Goal: Answer question/provide support: Share knowledge or assist other users

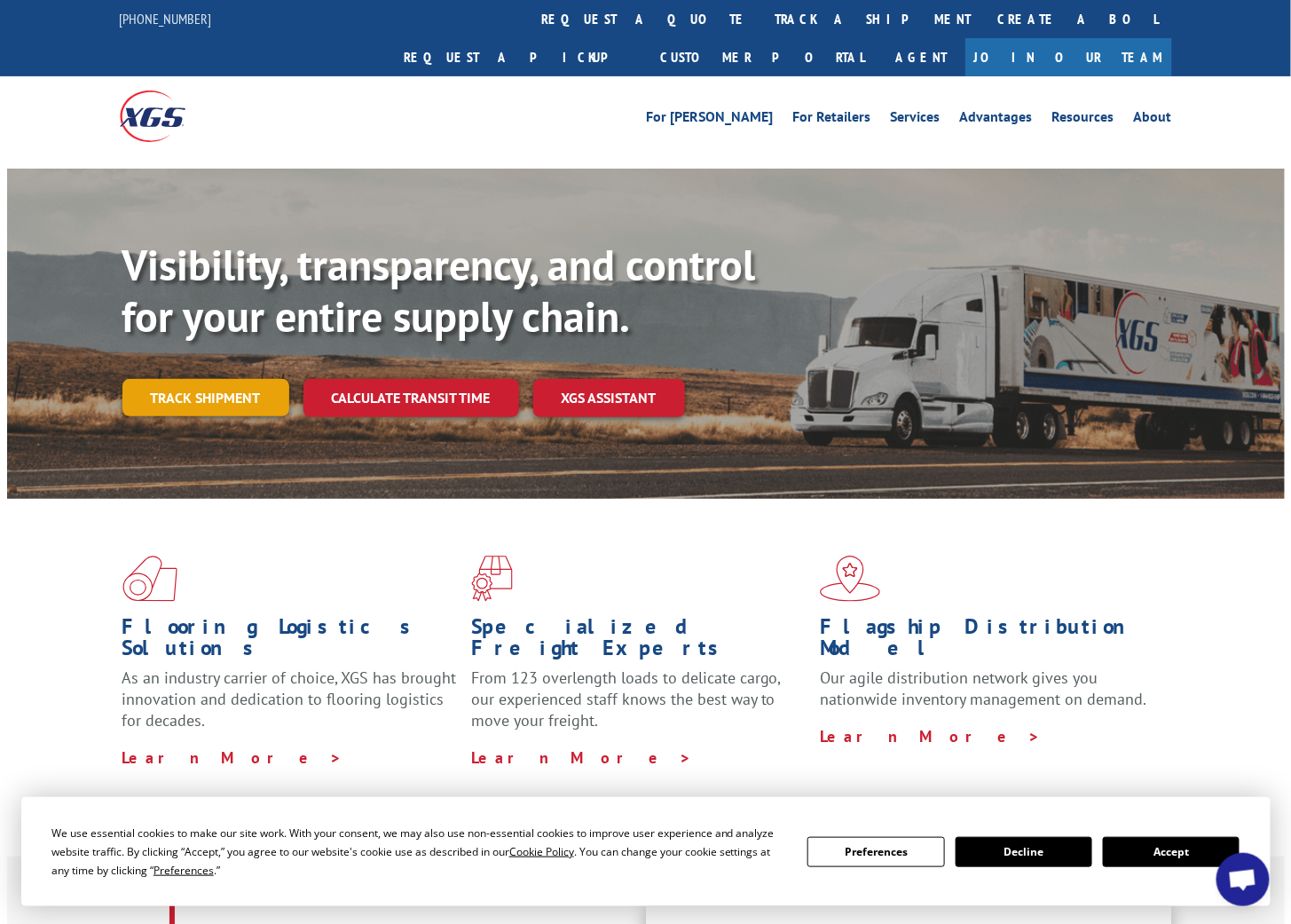
click at [182, 379] on link "Track shipment" at bounding box center [206, 398] width 167 height 38
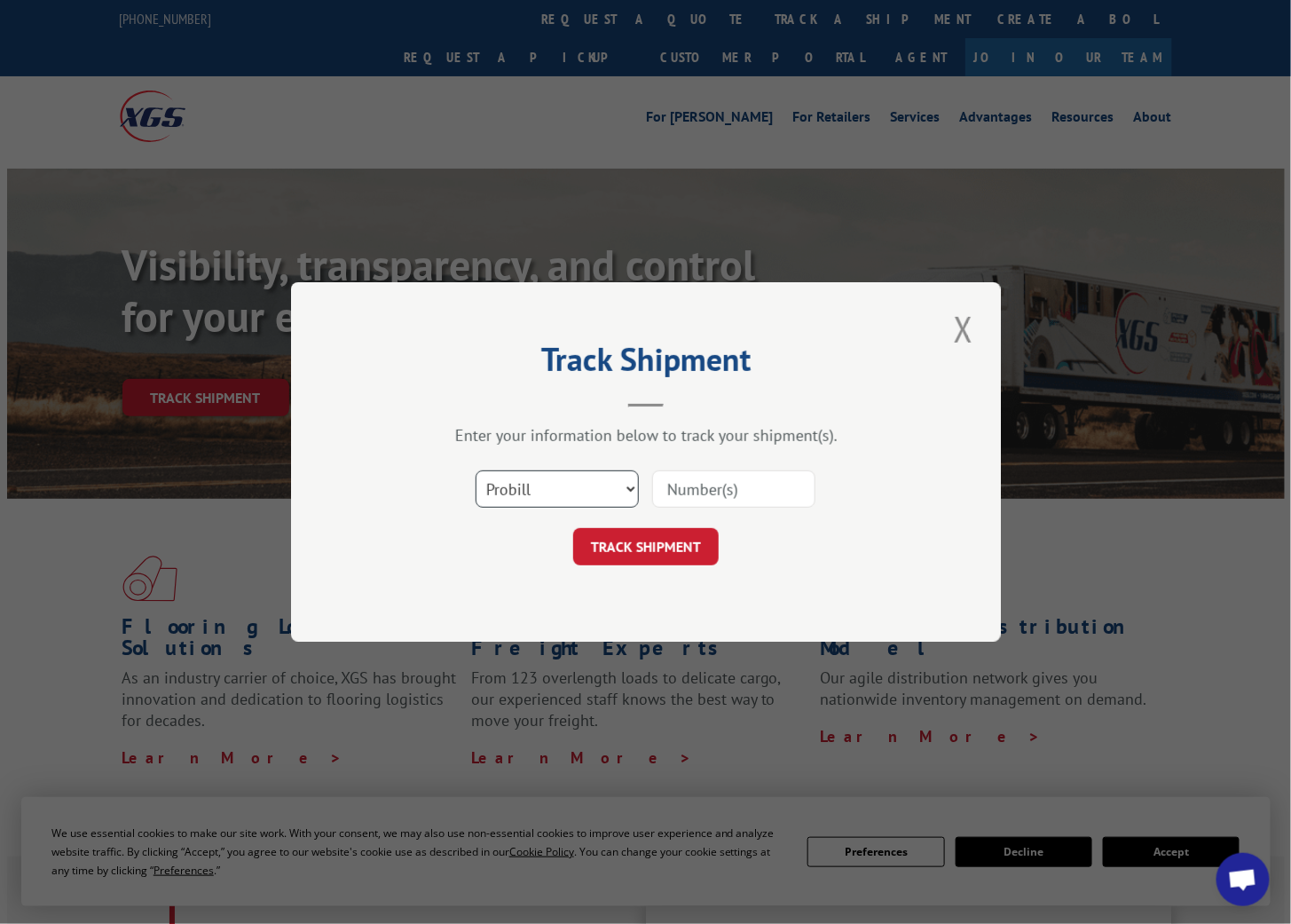
click at [538, 488] on select "Select category... Probill BOL PO" at bounding box center [557, 489] width 163 height 38
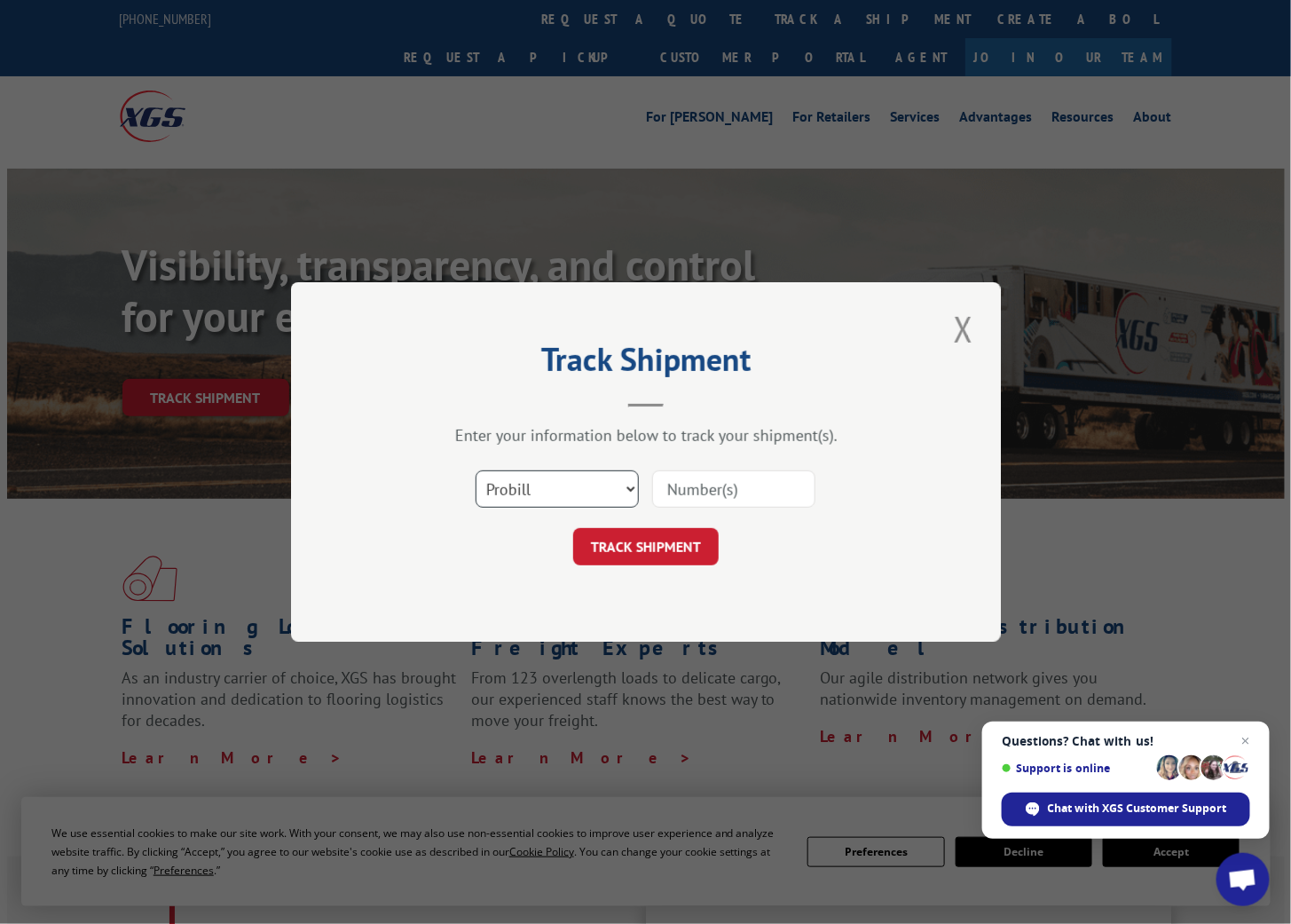
select select "po"
click at [475, 470] on select "Select category... Probill BOL PO" at bounding box center [557, 489] width 163 height 38
drag, startPoint x: 674, startPoint y: 483, endPoint x: 688, endPoint y: 484, distance: 14.0
click at [680, 483] on input at bounding box center [733, 489] width 163 height 38
type input "04509850"
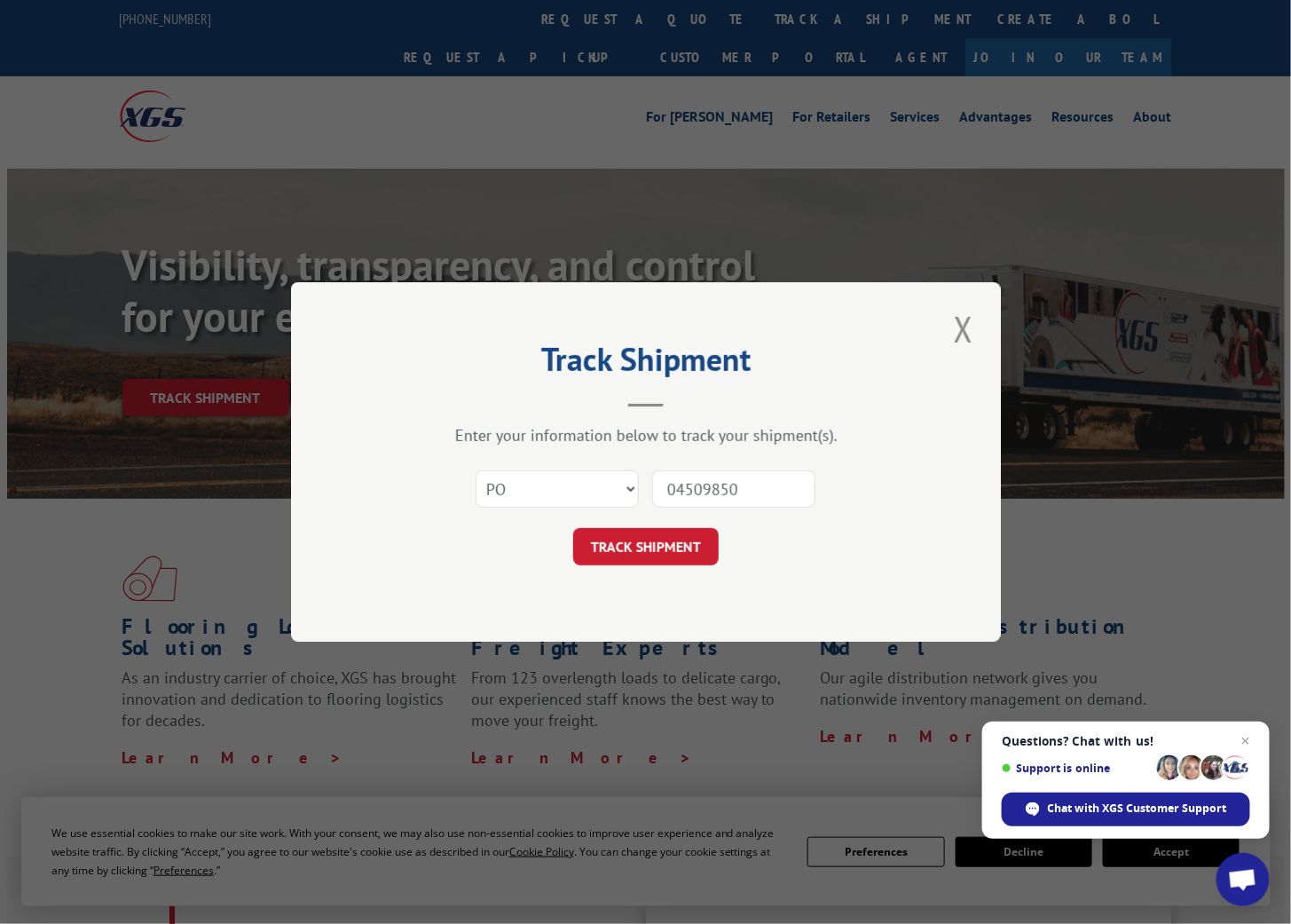
click button "TRACK SHIPMENT" at bounding box center [646, 547] width 146 height 38
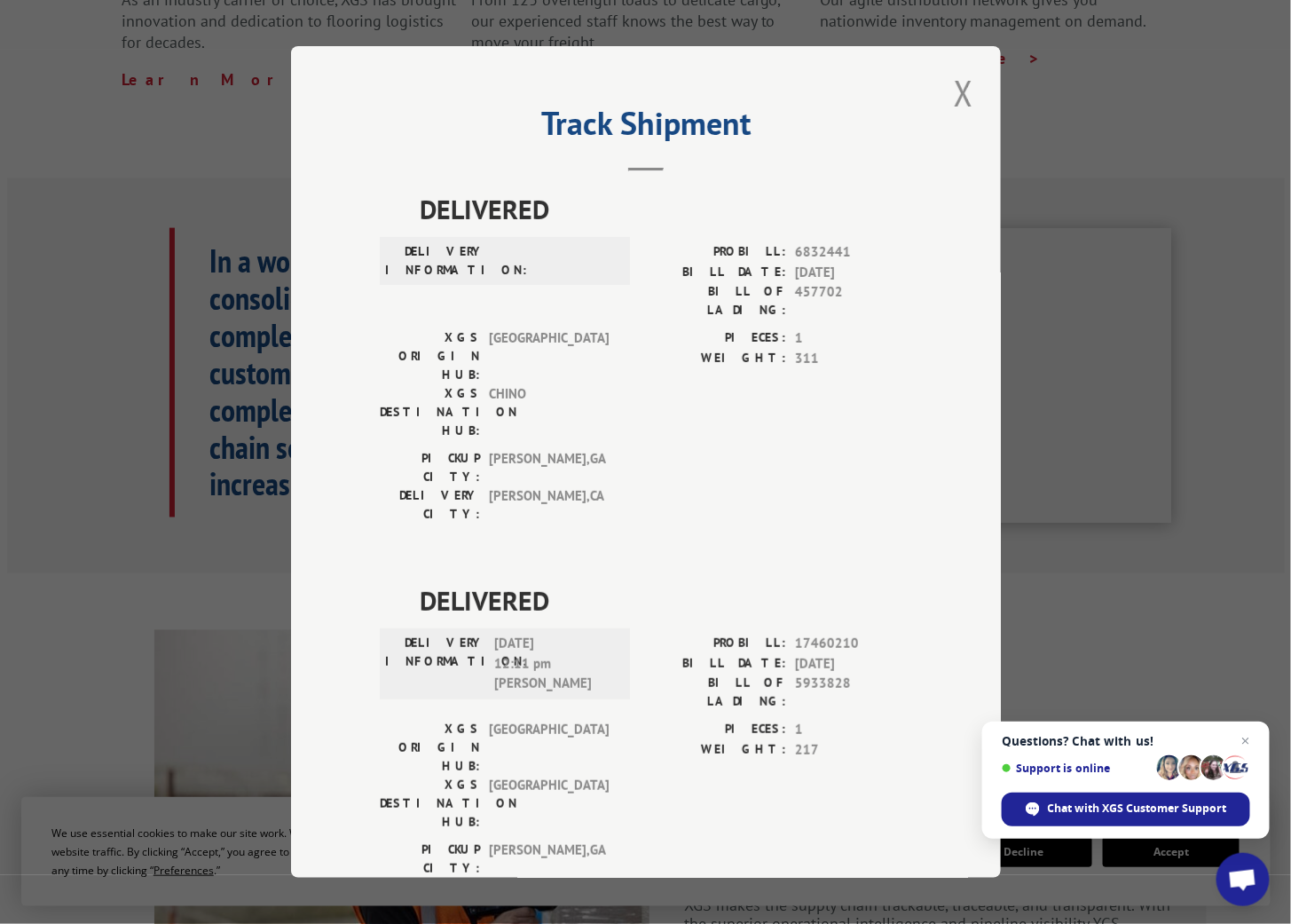
scroll to position [689, 0]
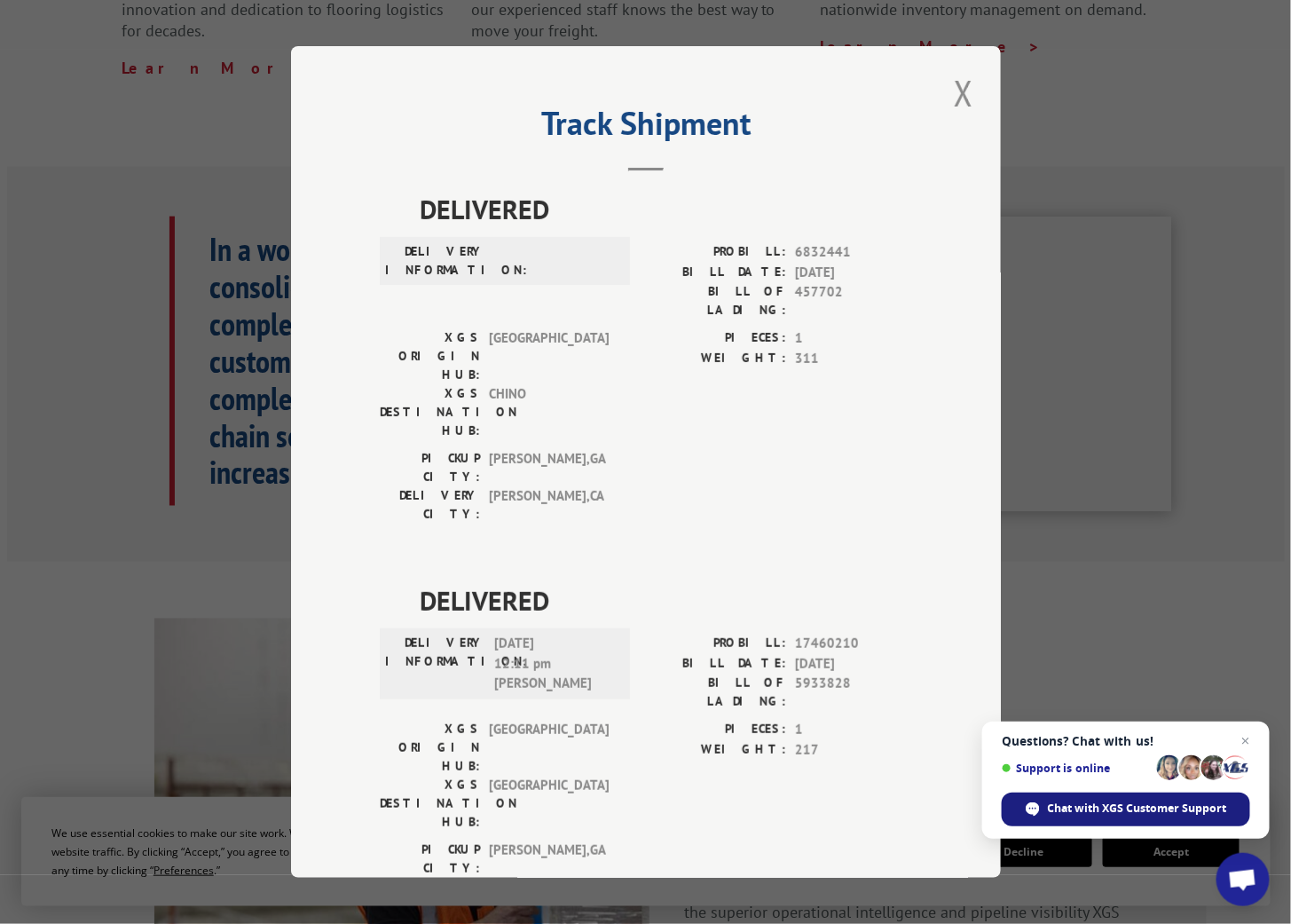
click at [1059, 814] on span "Chat with XGS Customer Support" at bounding box center [1138, 808] width 179 height 16
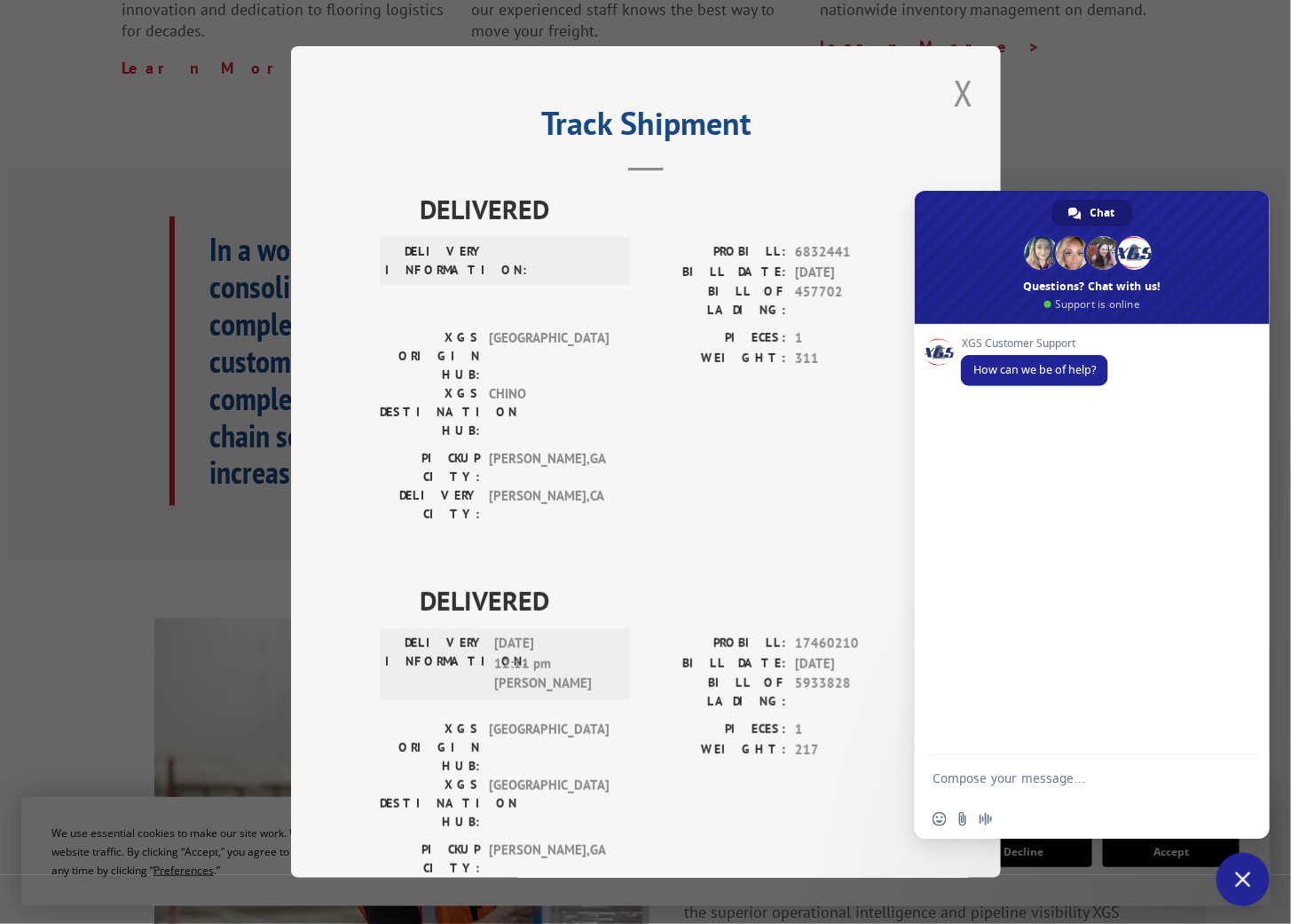
click at [1000, 774] on textarea "Compose your message..." at bounding box center [1074, 777] width 284 height 45
type textarea "Good morning."
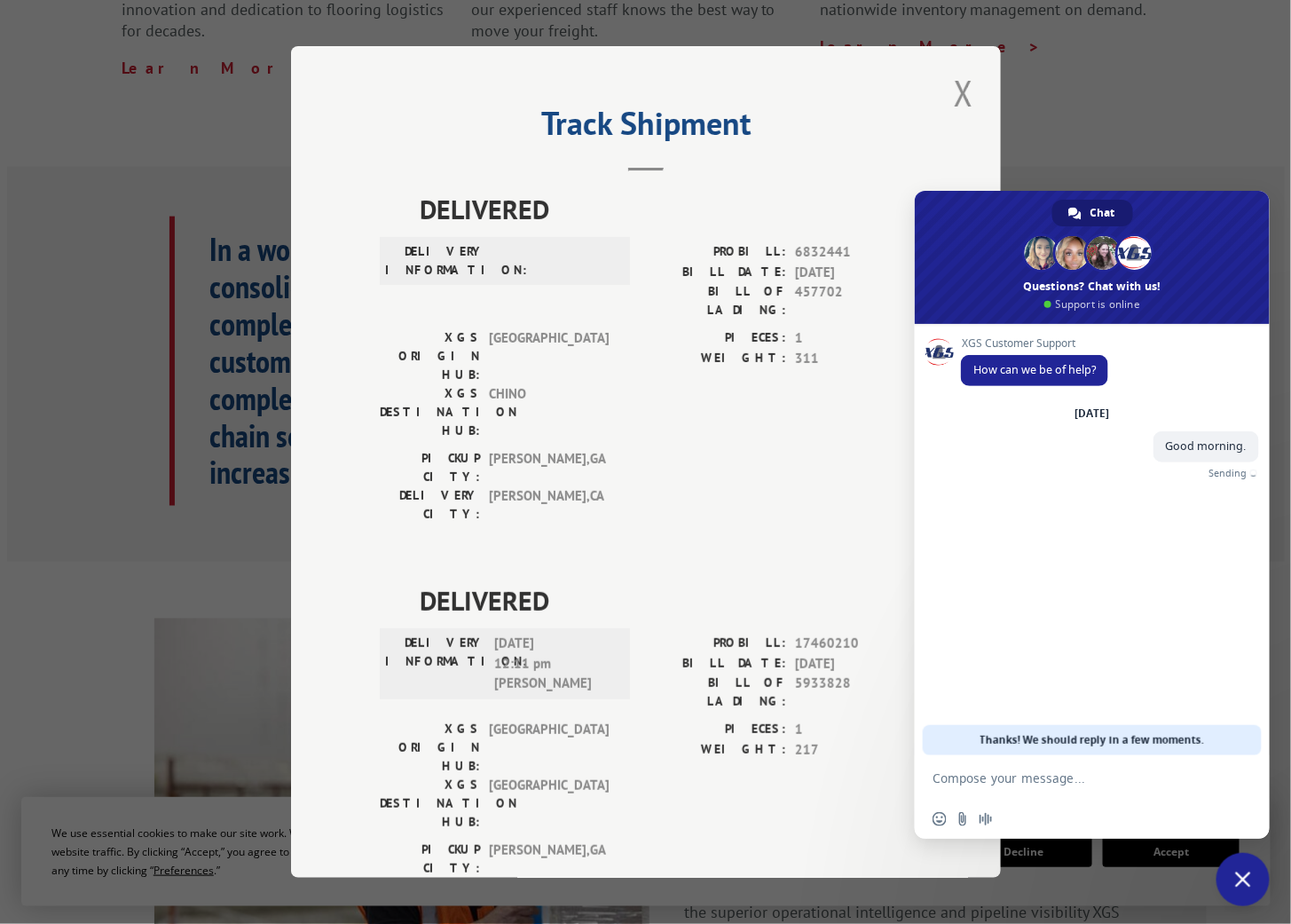
type textarea "I"
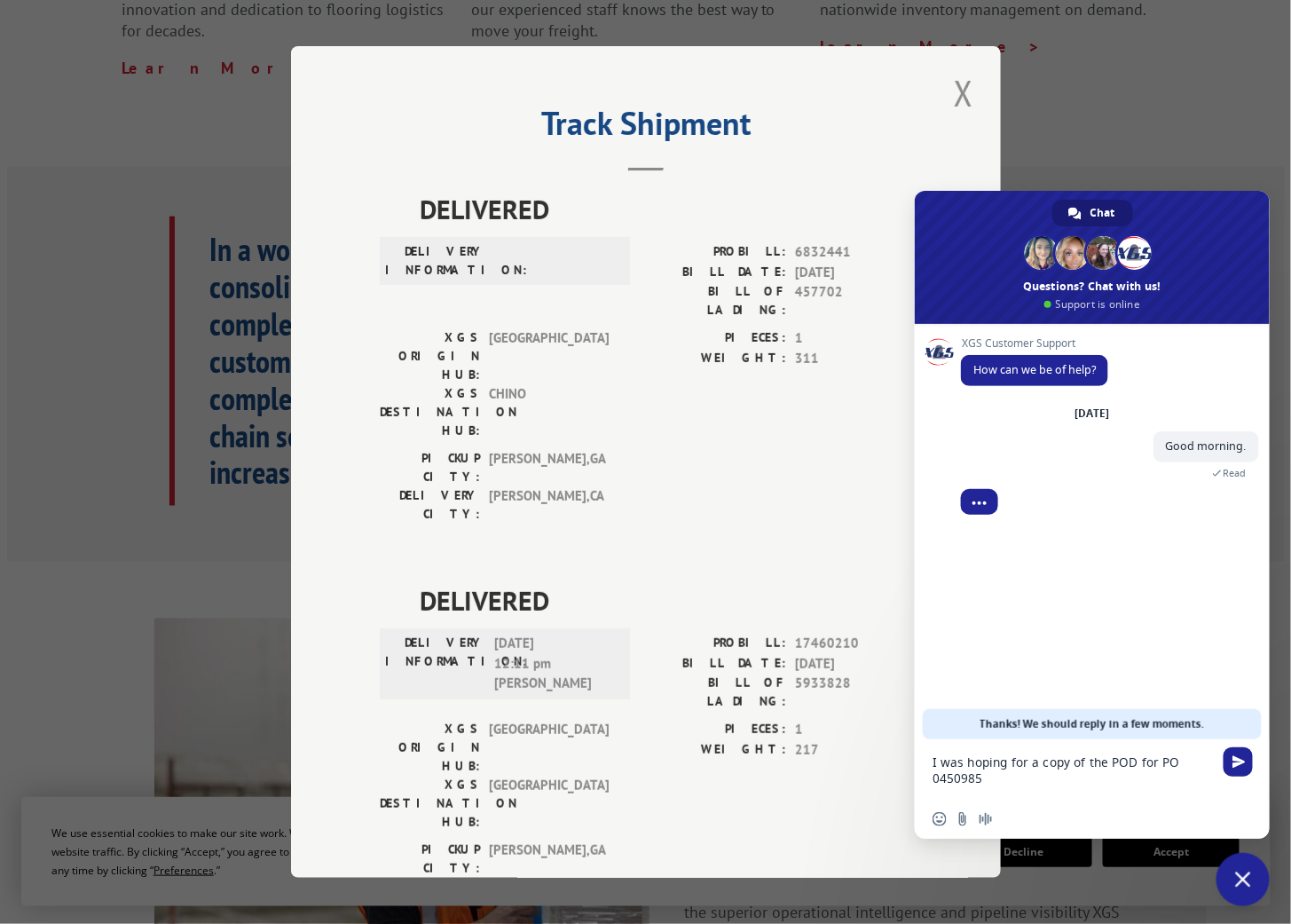
type textarea "I was hoping for a copy of the POD for PO 04509850"
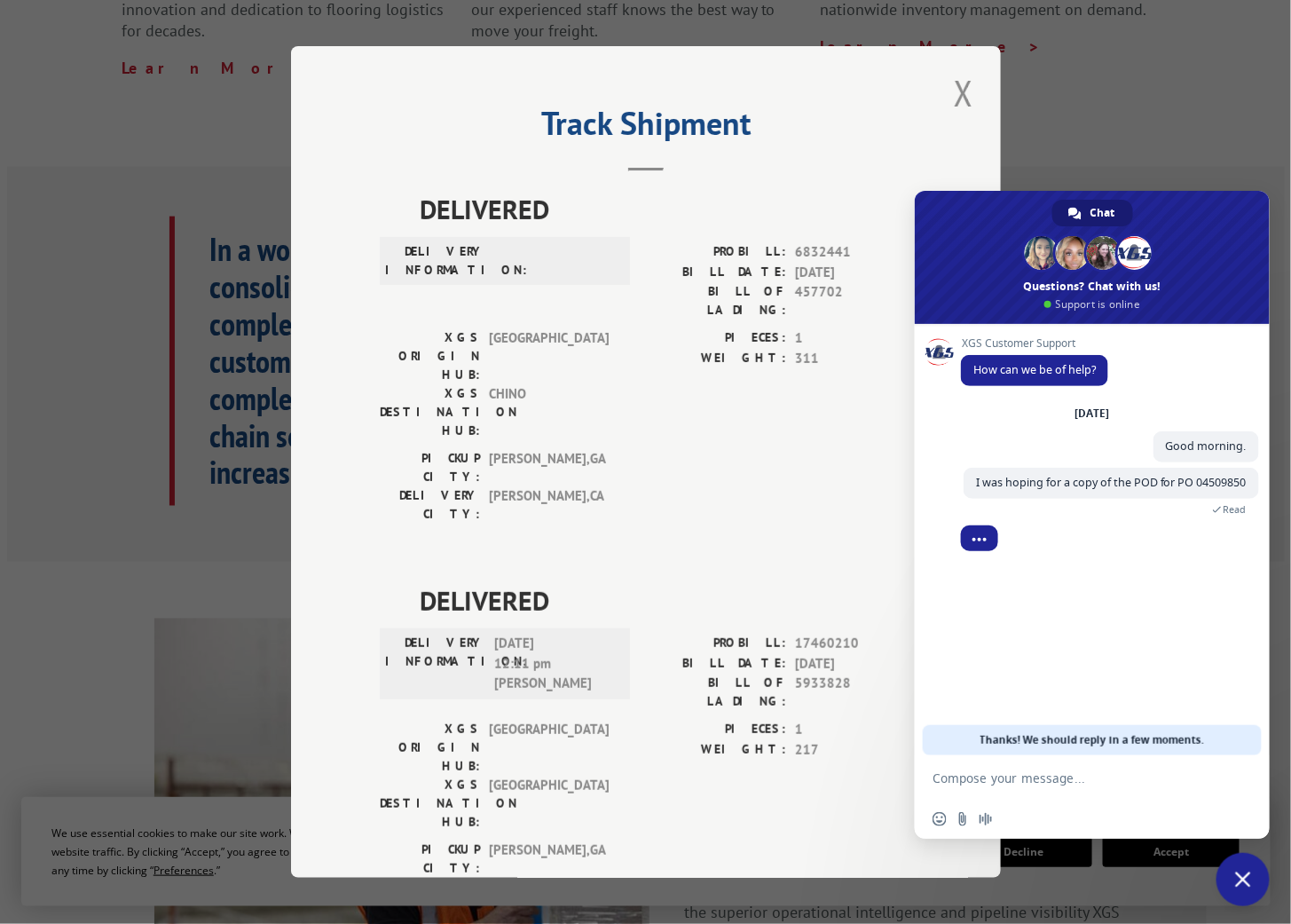
click at [1082, 773] on textarea "Compose your message..." at bounding box center [1074, 777] width 284 height 45
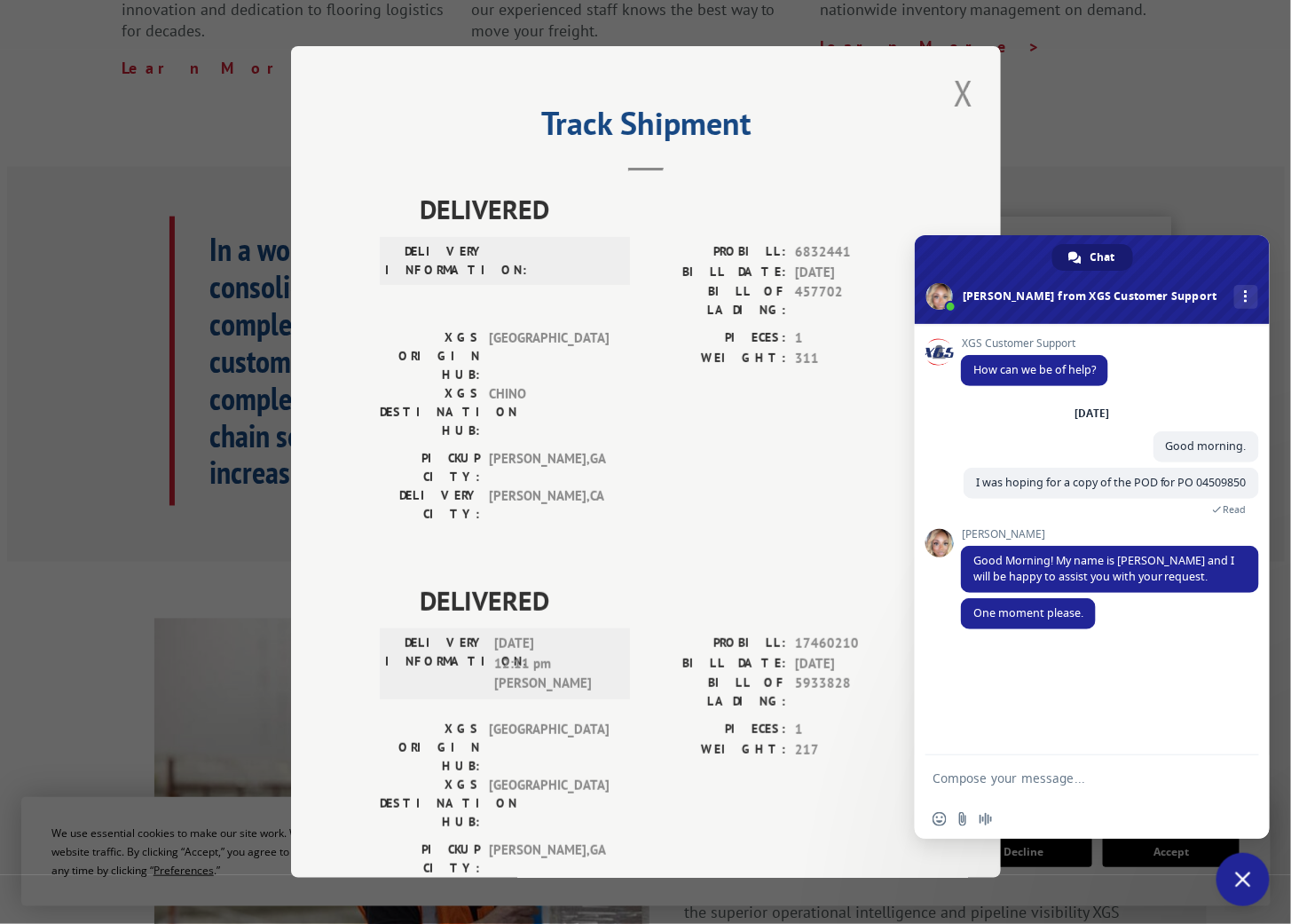
click at [1087, 781] on textarea "Compose your message..." at bounding box center [1074, 777] width 284 height 45
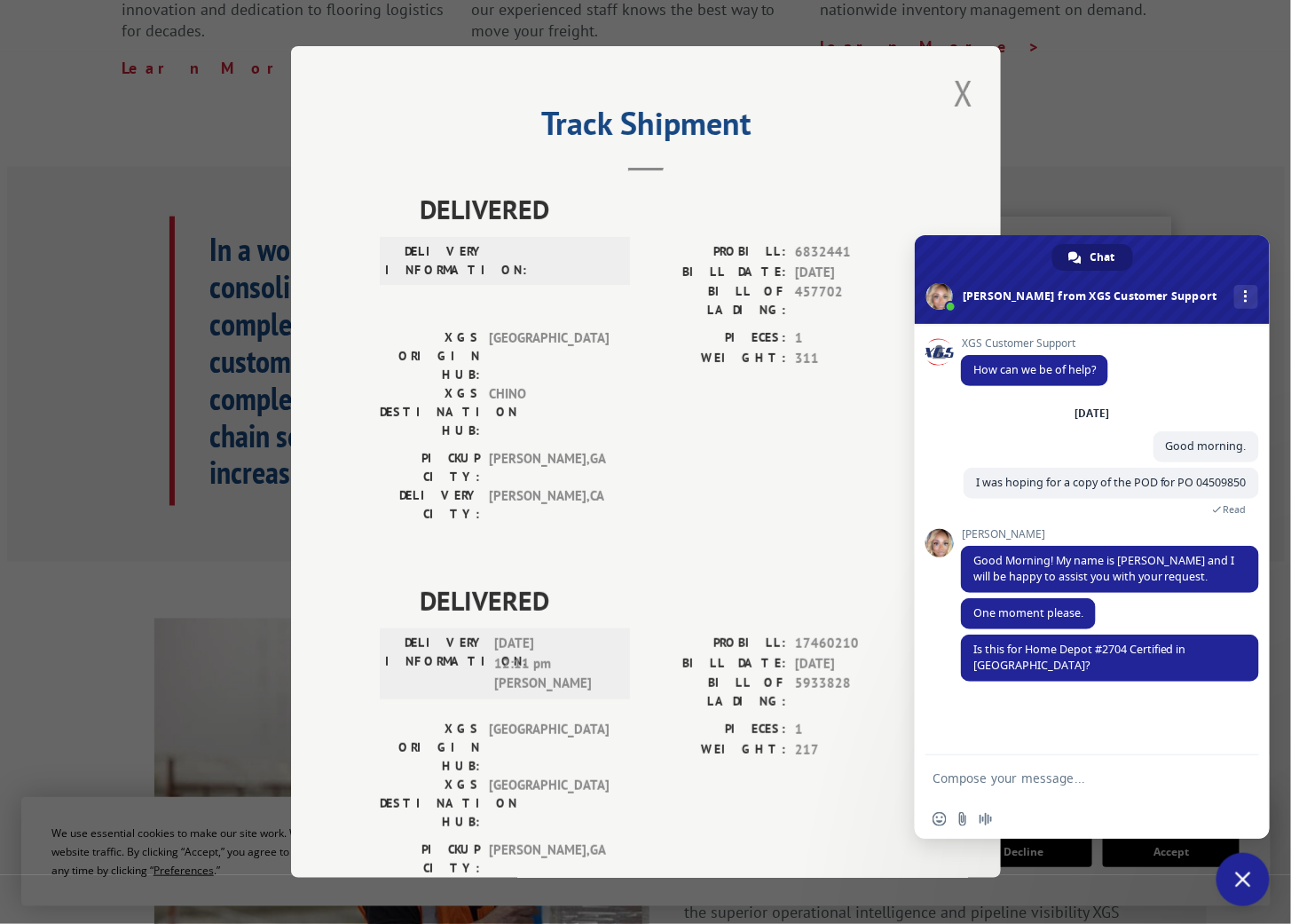
click at [1064, 781] on textarea "Compose your message..." at bounding box center [1074, 777] width 284 height 45
type textarea "Yes"
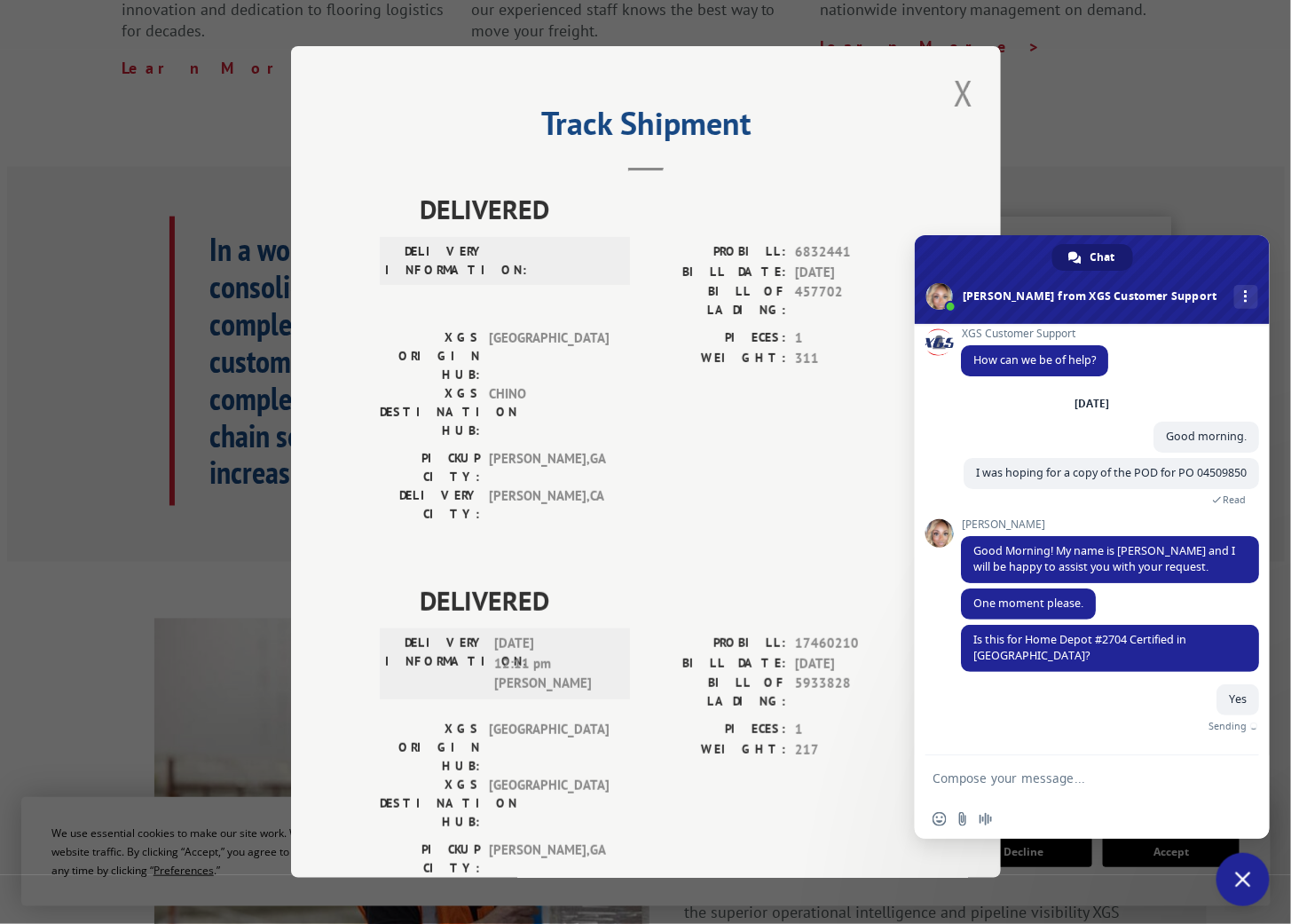
scroll to position [14, 0]
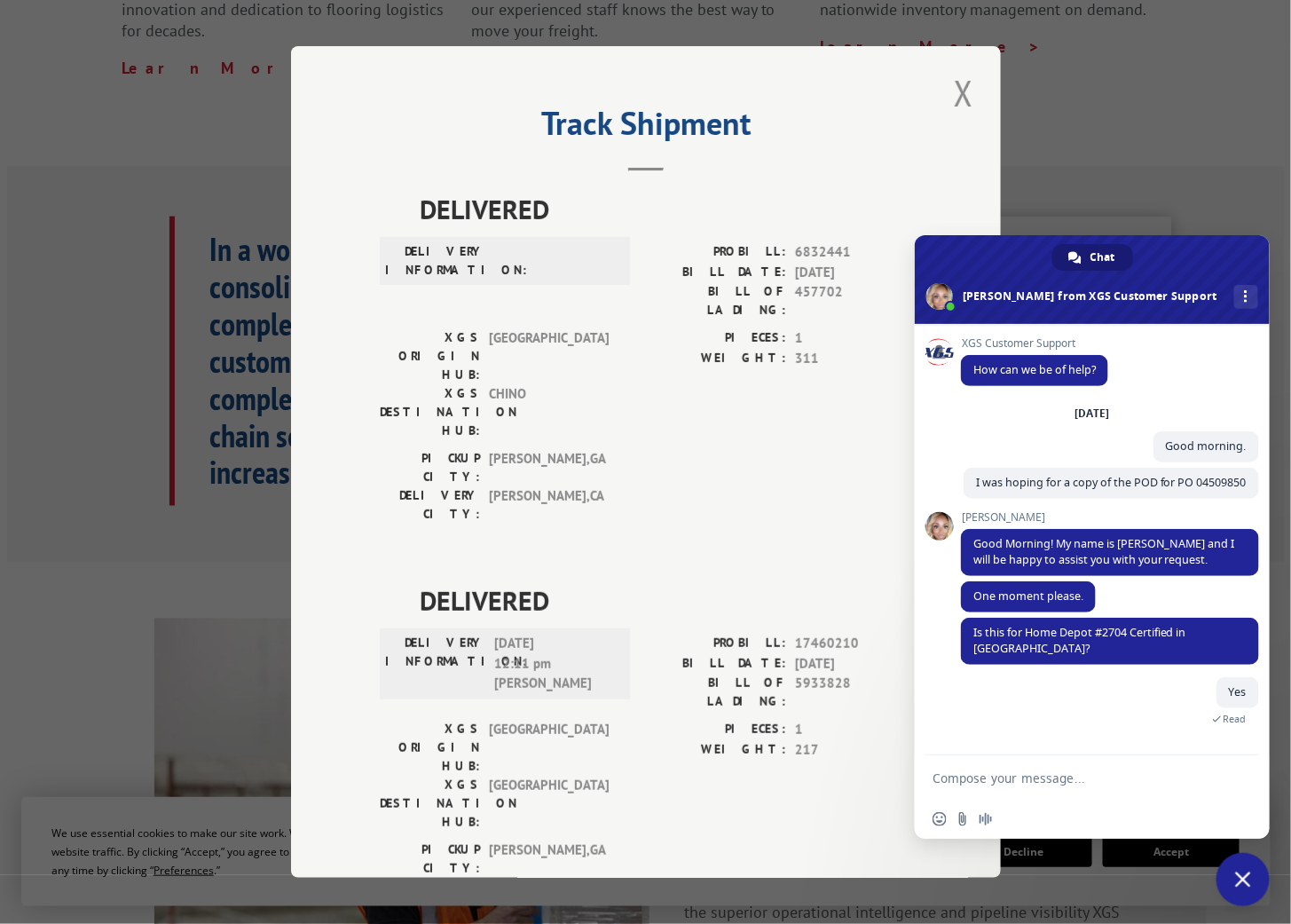
click at [1027, 777] on textarea "Compose your message..." at bounding box center [1074, 777] width 284 height 45
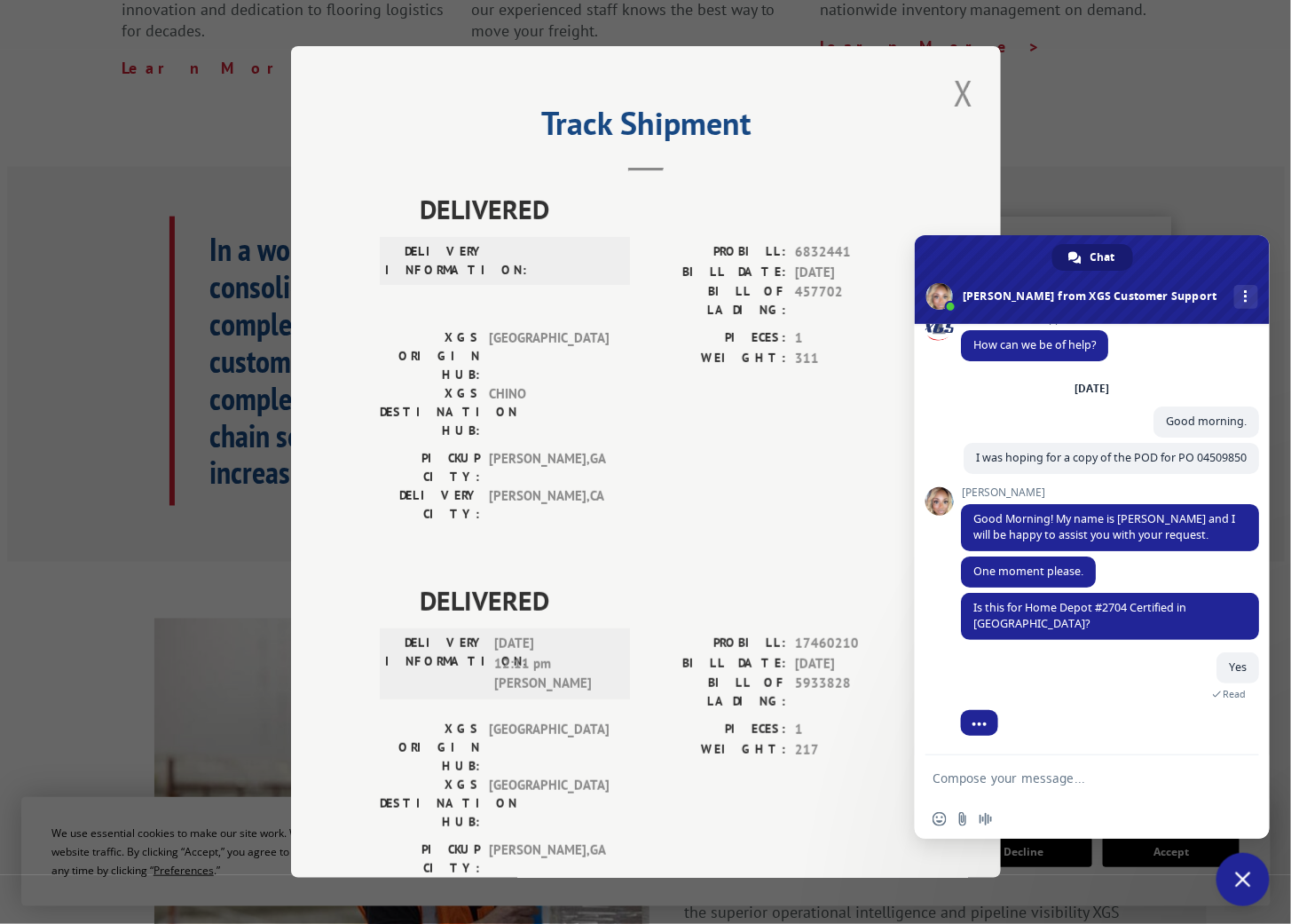
click at [1078, 782] on textarea "Compose your message..." at bounding box center [1074, 777] width 284 height 45
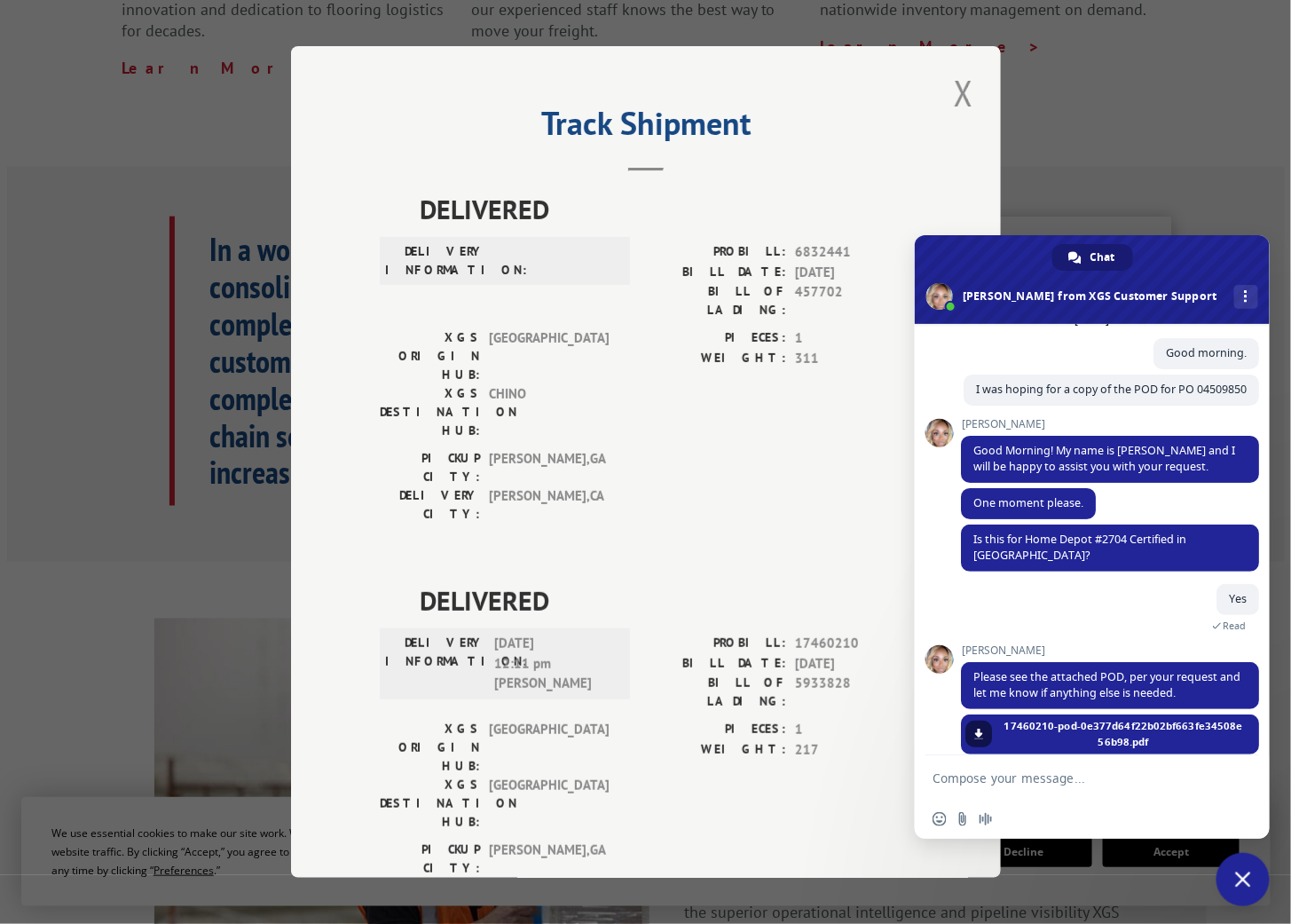
scroll to position [139, 0]
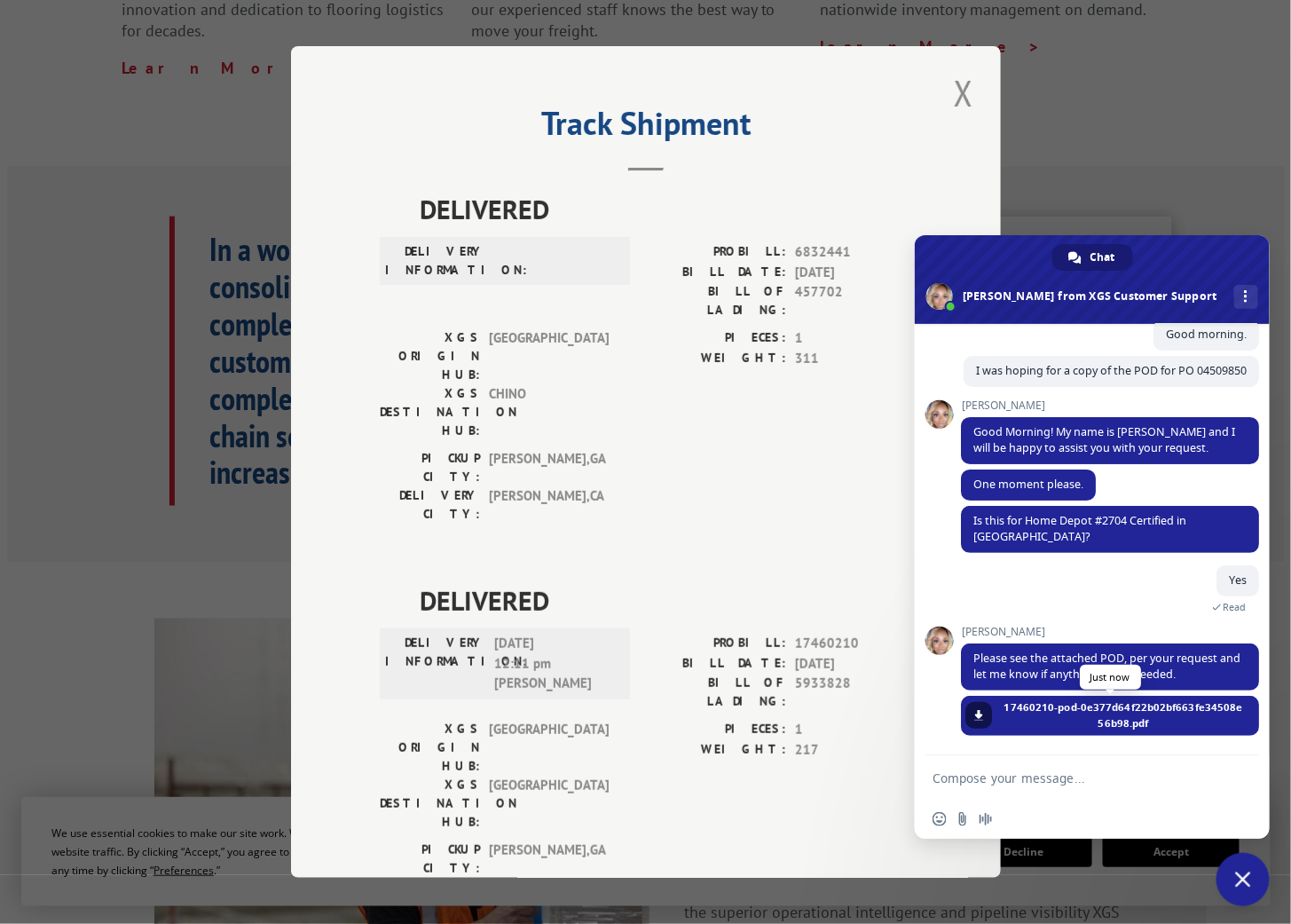
click at [1030, 706] on span "17460210-pod-0e377d64f22b02bf663fe34508e56b98.pdf" at bounding box center [1124, 715] width 245 height 32
click at [985, 725] on link at bounding box center [979, 715] width 27 height 27
click at [1060, 785] on textarea "Compose your message..." at bounding box center [1074, 777] width 284 height 45
type textarea "Thank you so much."
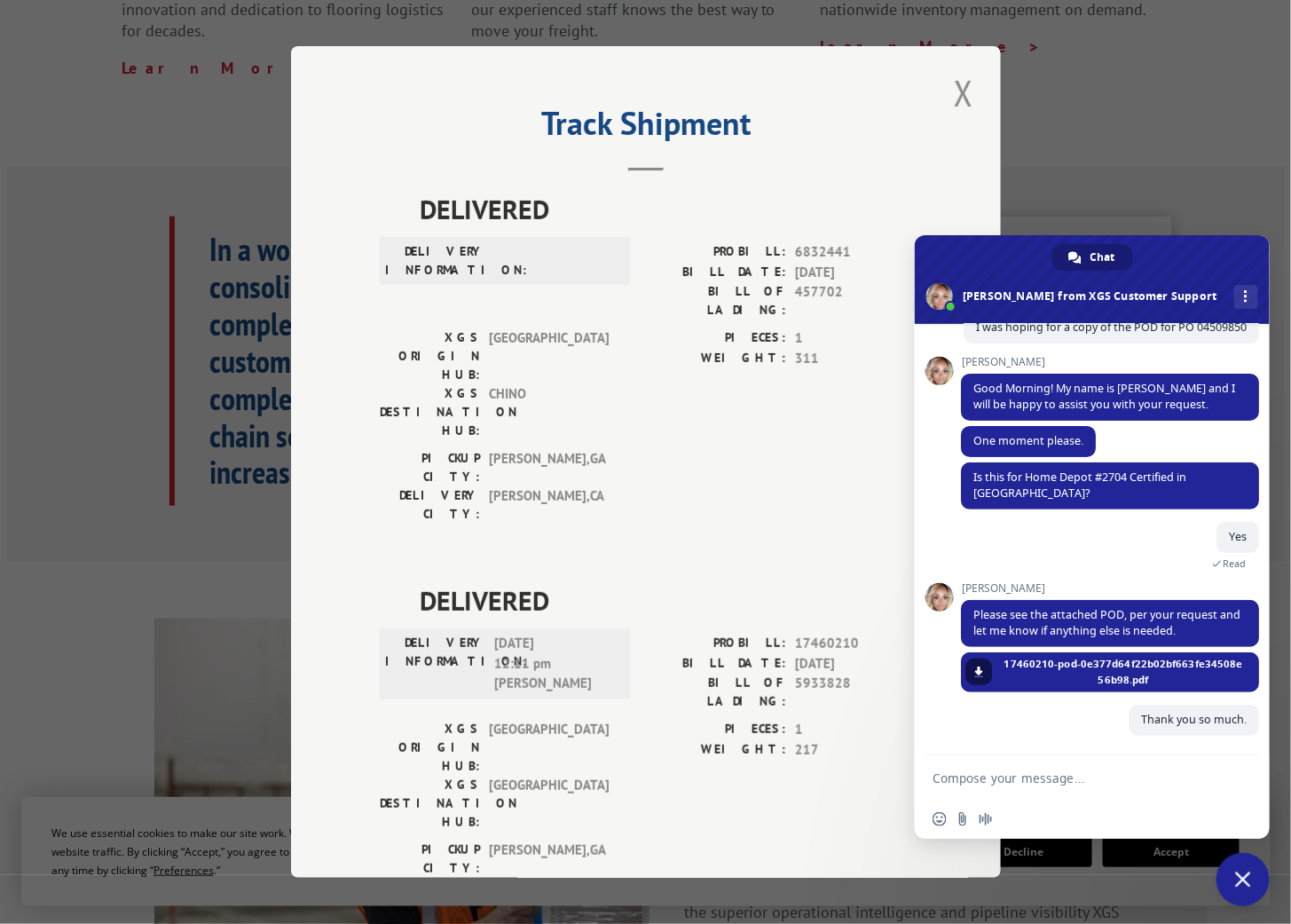
scroll to position [183, 0]
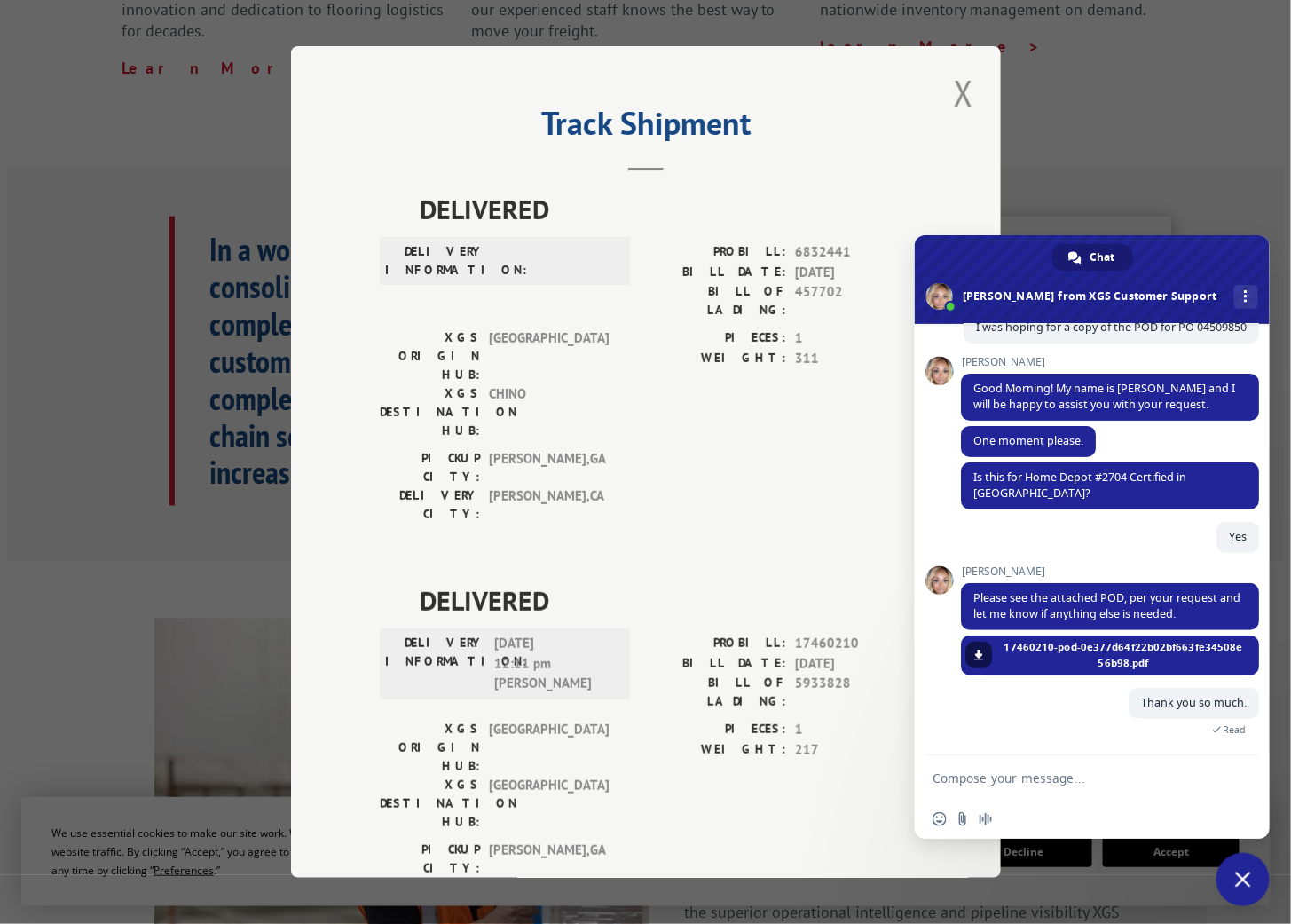
click at [1037, 774] on textarea "Compose your message..." at bounding box center [1074, 777] width 284 height 45
type textarea "Have a great day!"
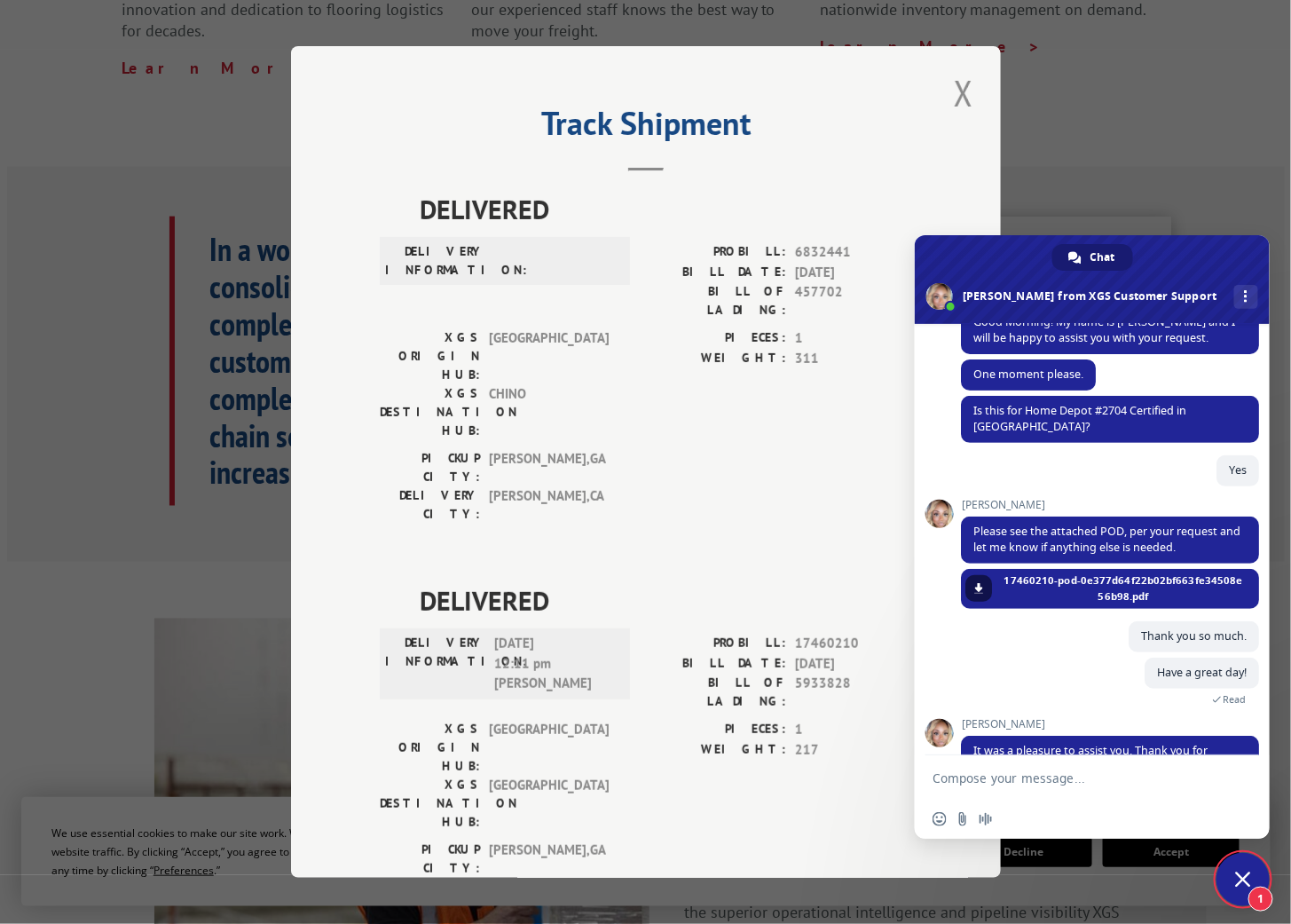
scroll to position [405, 0]
